Goal: Task Accomplishment & Management: Manage account settings

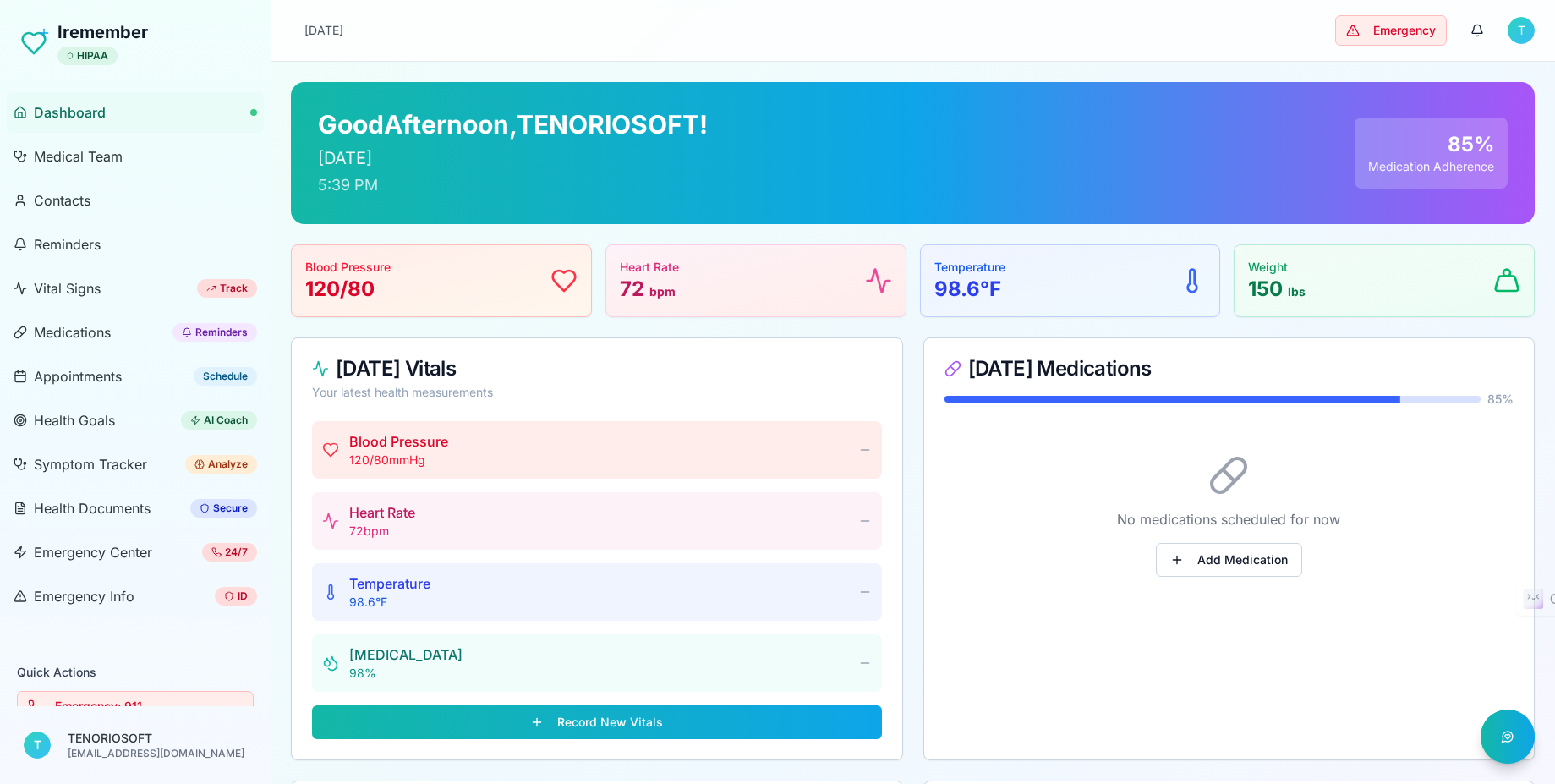
click at [71, 123] on link "Dashboard" at bounding box center [135, 112] width 257 height 41
click at [84, 167] on link "Medical Team" at bounding box center [135, 156] width 257 height 41
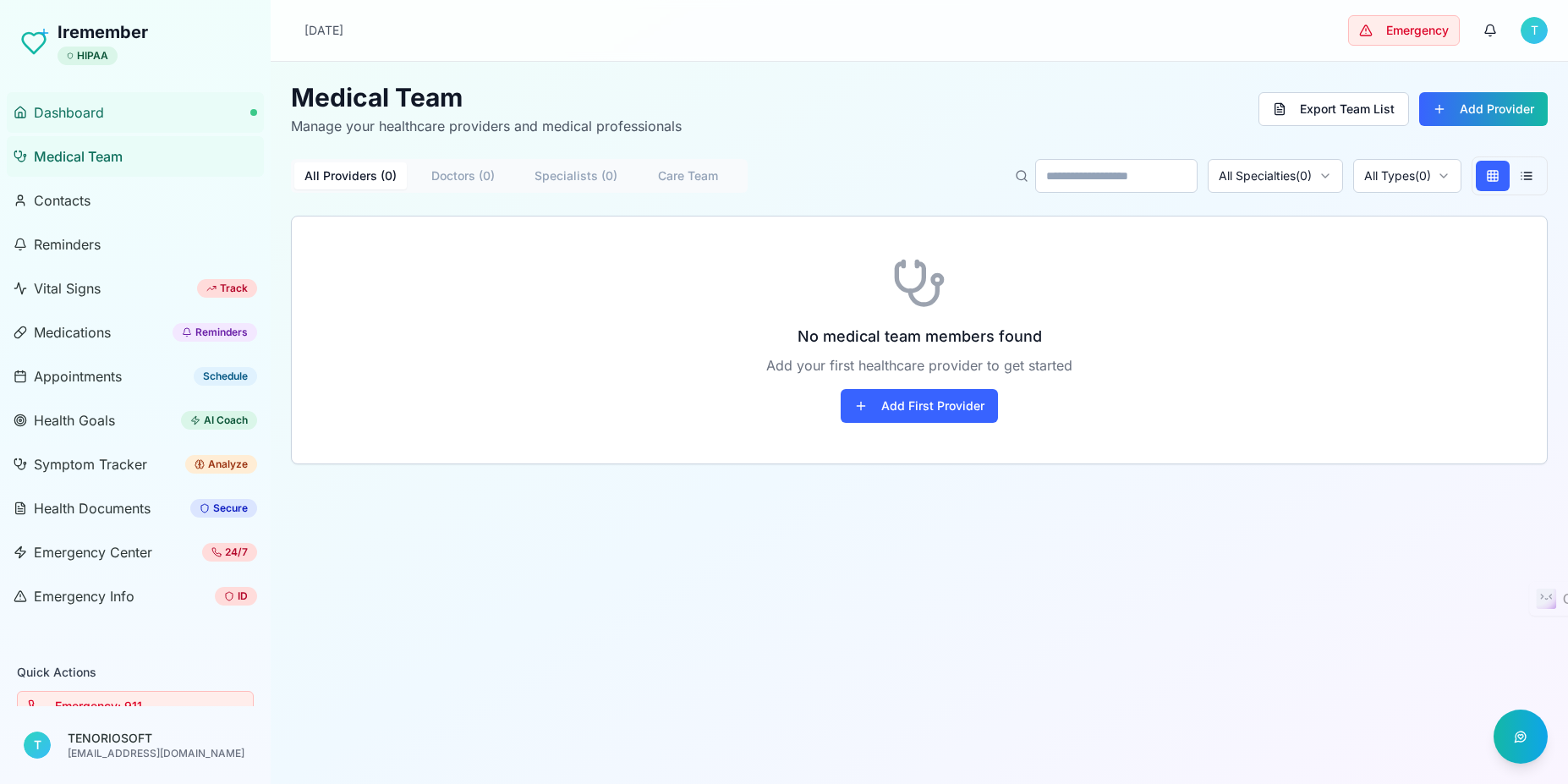
click at [73, 111] on span "Dashboard" at bounding box center [68, 112] width 70 height 20
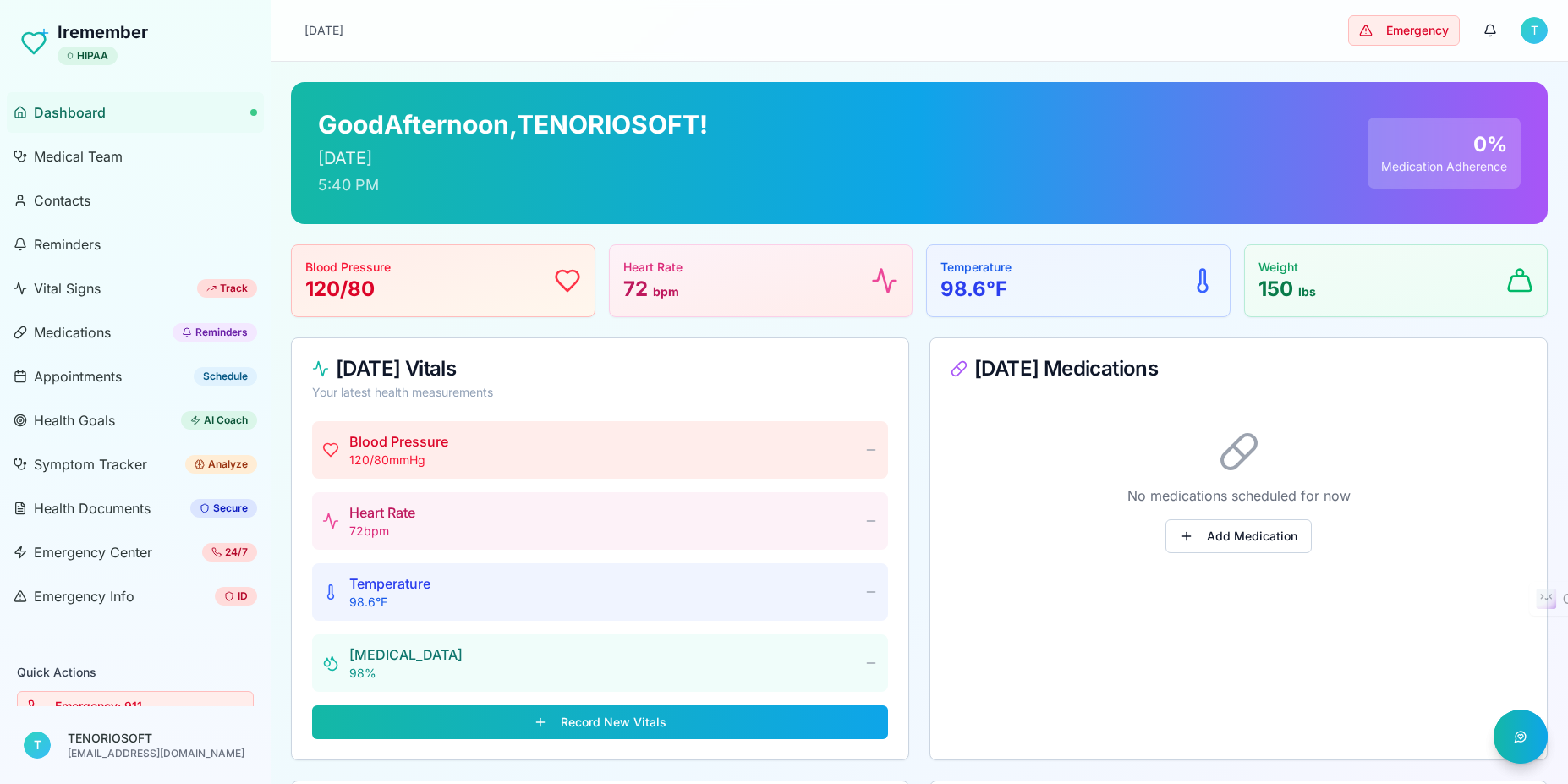
click at [1521, 29] on html "Iremember HIPAA Dashboard Medical Team Contacts Reminders Vital Signs Track Med…" at bounding box center [784, 554] width 1568 height 1109
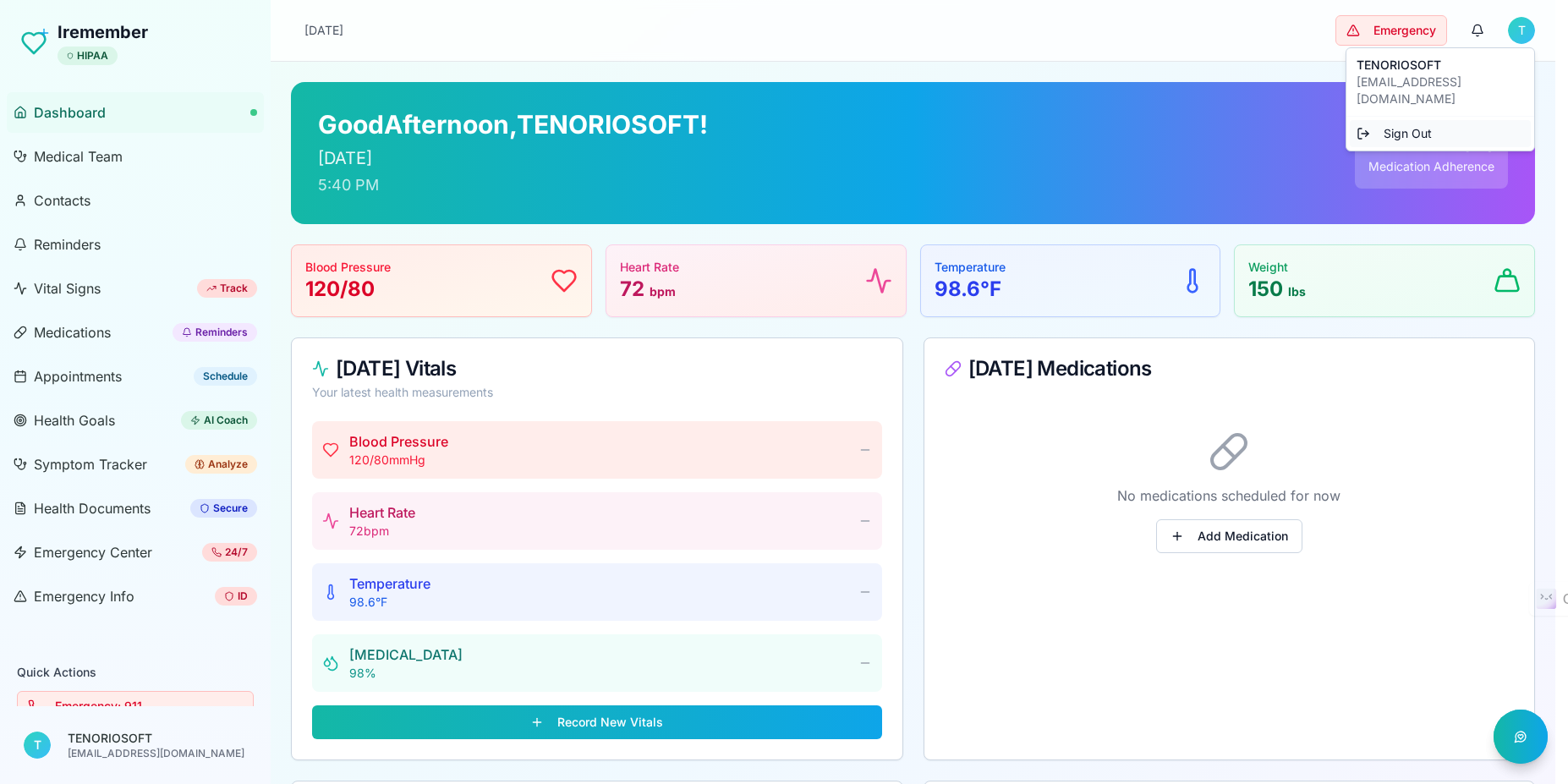
click at [1395, 120] on div "Sign Out" at bounding box center [1440, 133] width 181 height 27
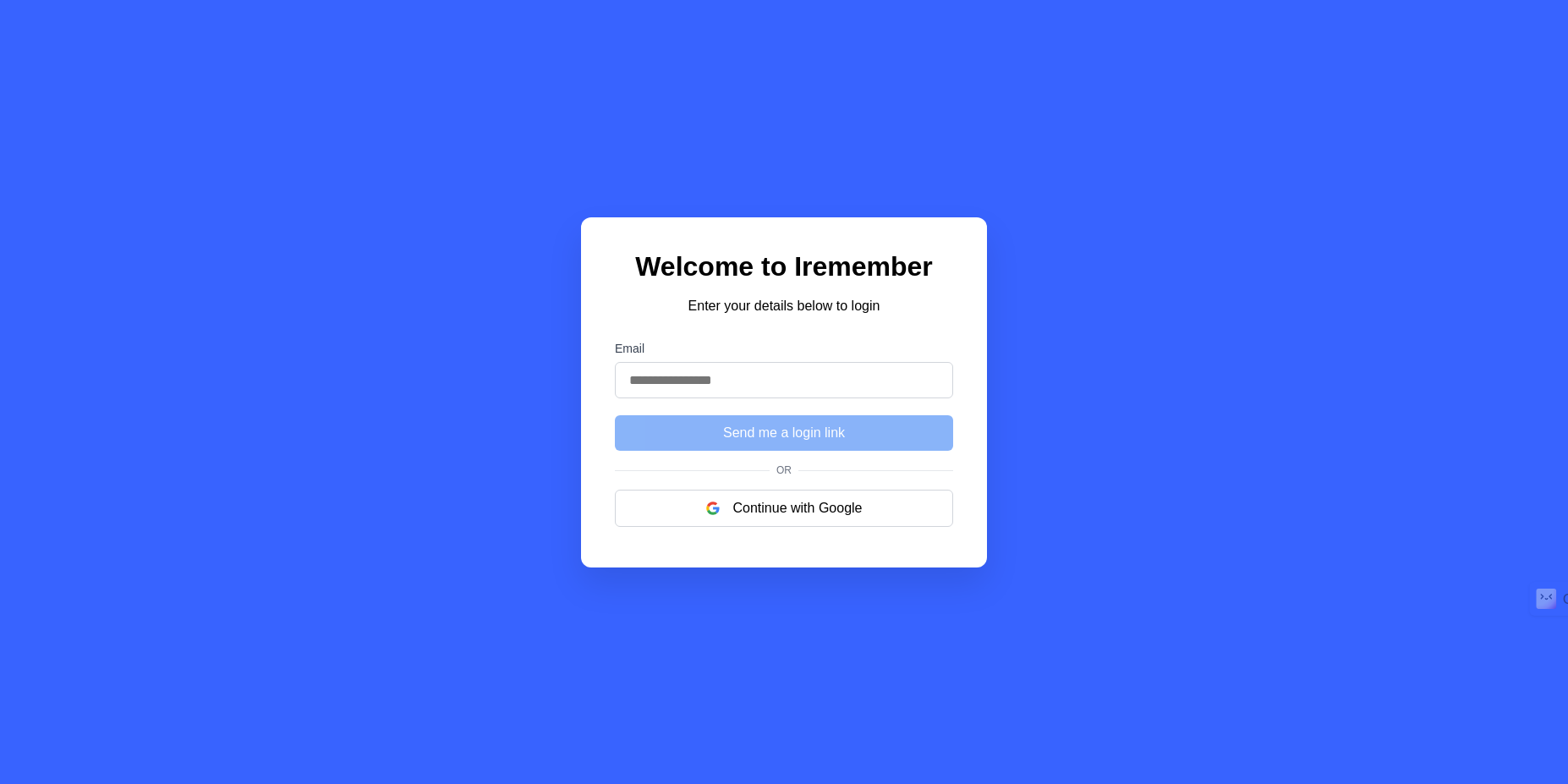
click at [801, 373] on input "Email" at bounding box center [784, 380] width 338 height 36
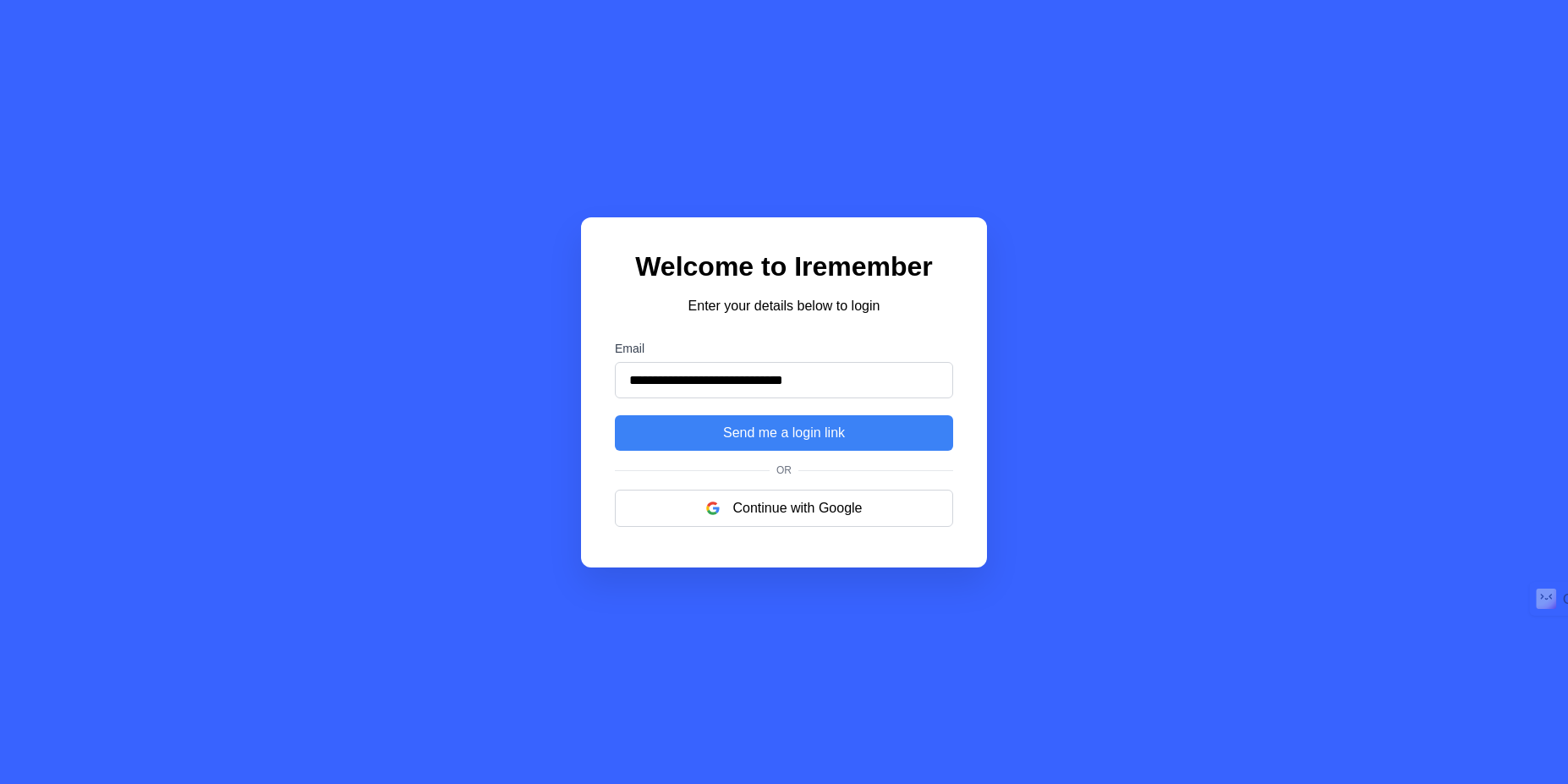
type input "**********"
click at [615, 415] on button "Send me a login link" at bounding box center [784, 432] width 338 height 36
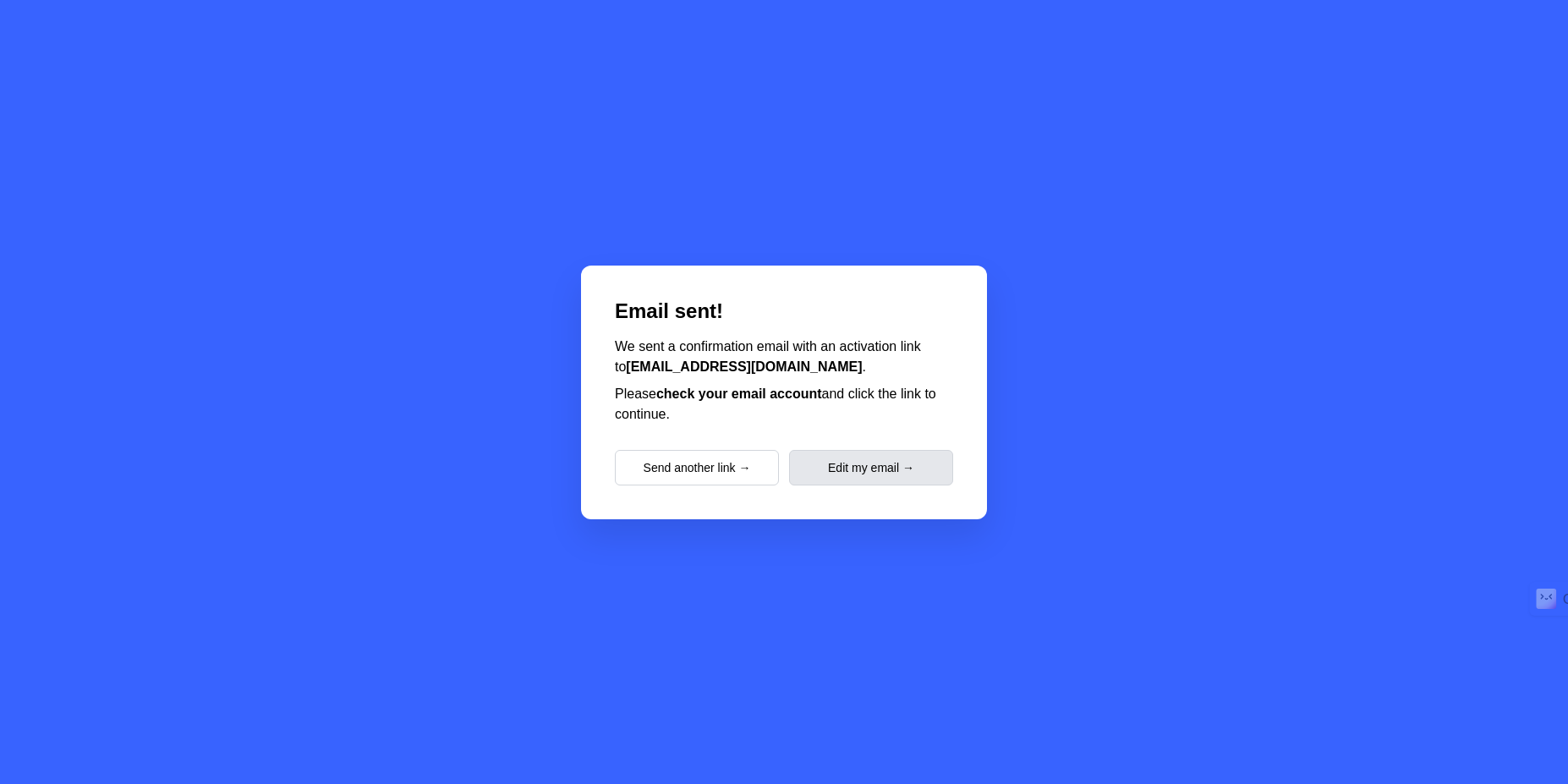
click at [892, 468] on button "Edit my email →" at bounding box center [871, 467] width 164 height 36
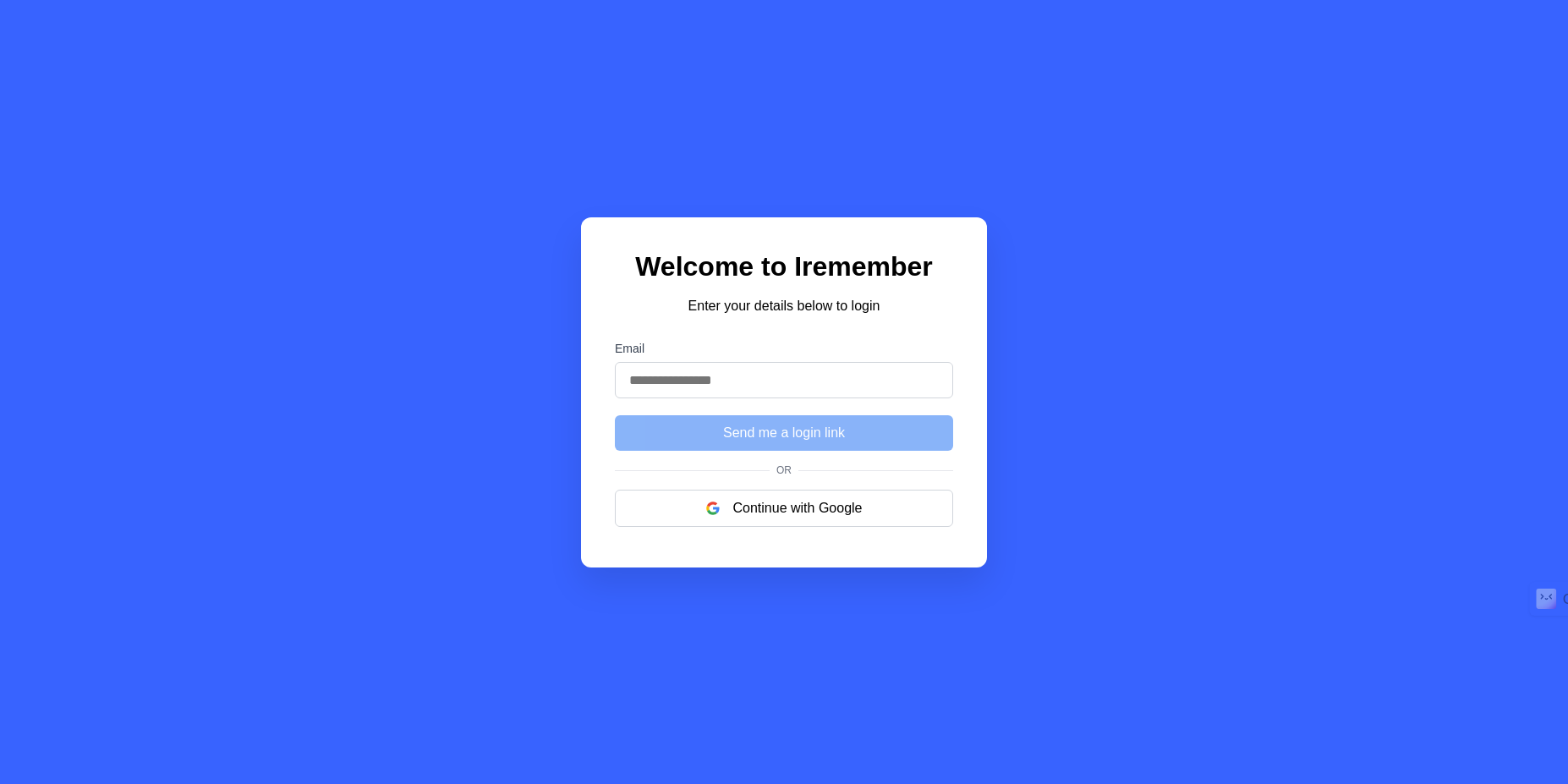
click at [723, 380] on input "Email" at bounding box center [784, 380] width 338 height 36
